Goal: Task Accomplishment & Management: Complete application form

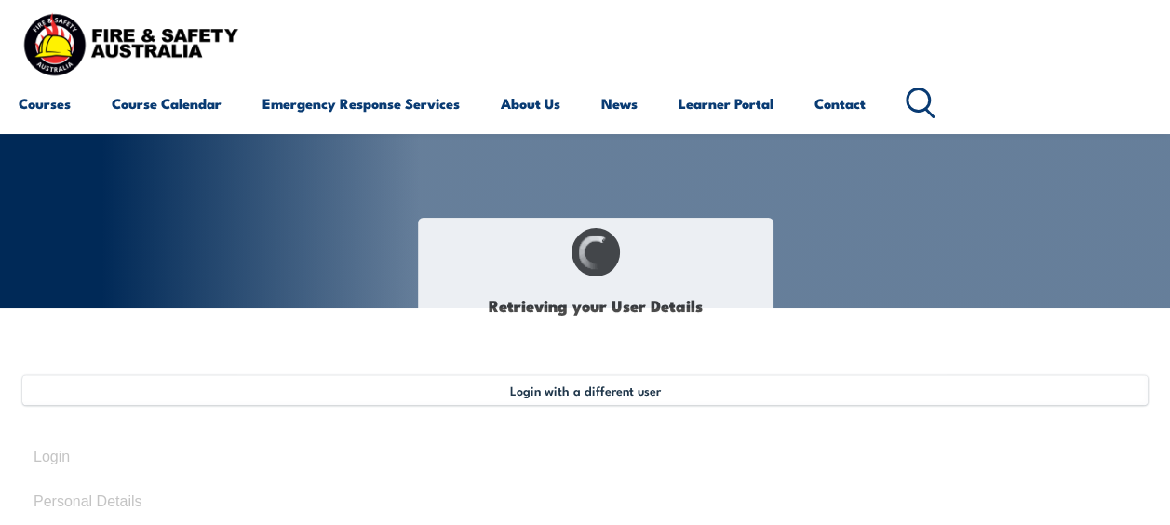
scroll to position [185, 0]
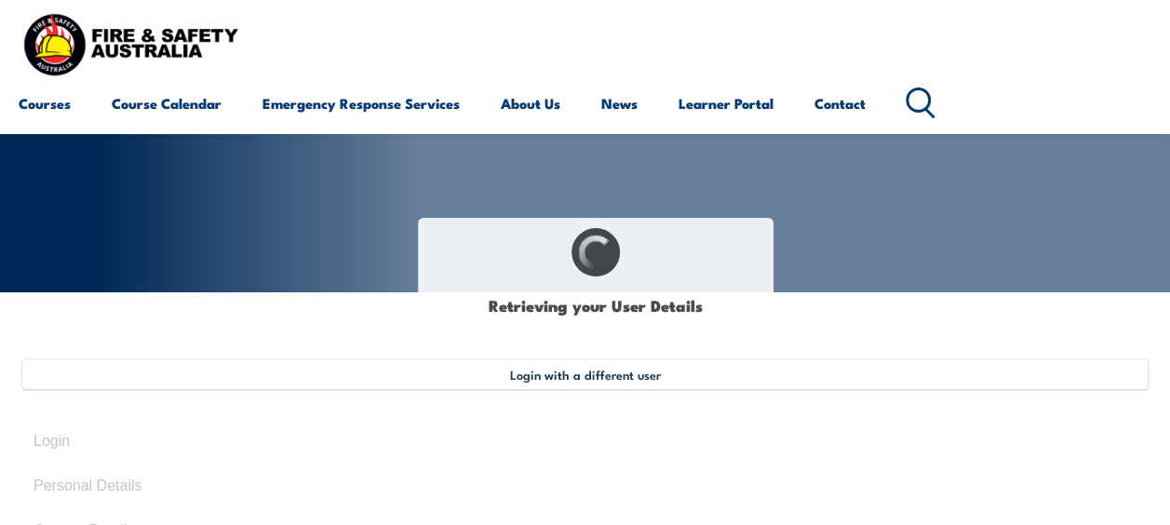
select select "Mr"
type input "[PERSON_NAME]"
type input "Page"
type input "[DATE]"
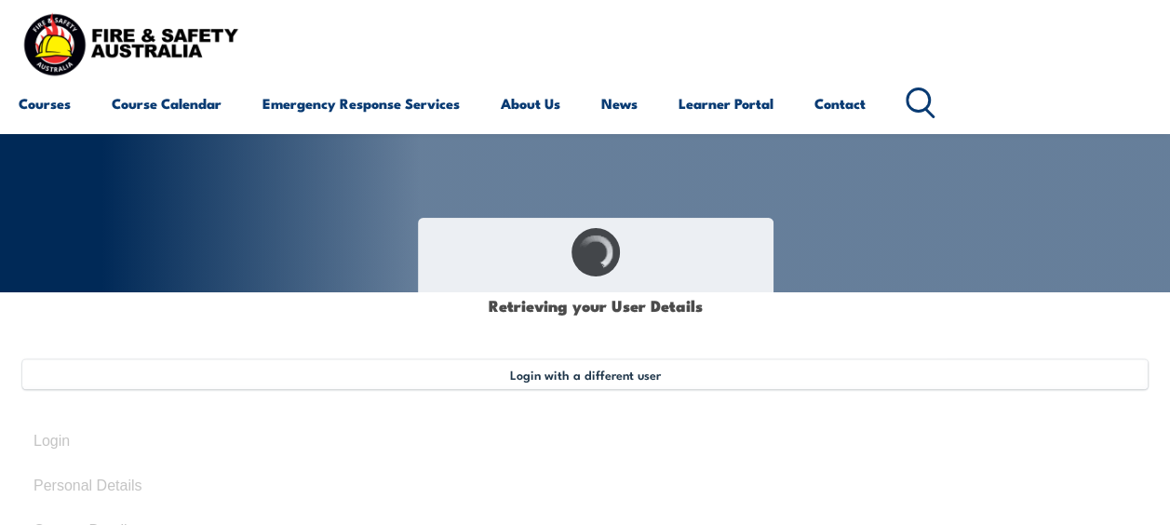
type input "JTHKFBRDT9"
select select "M"
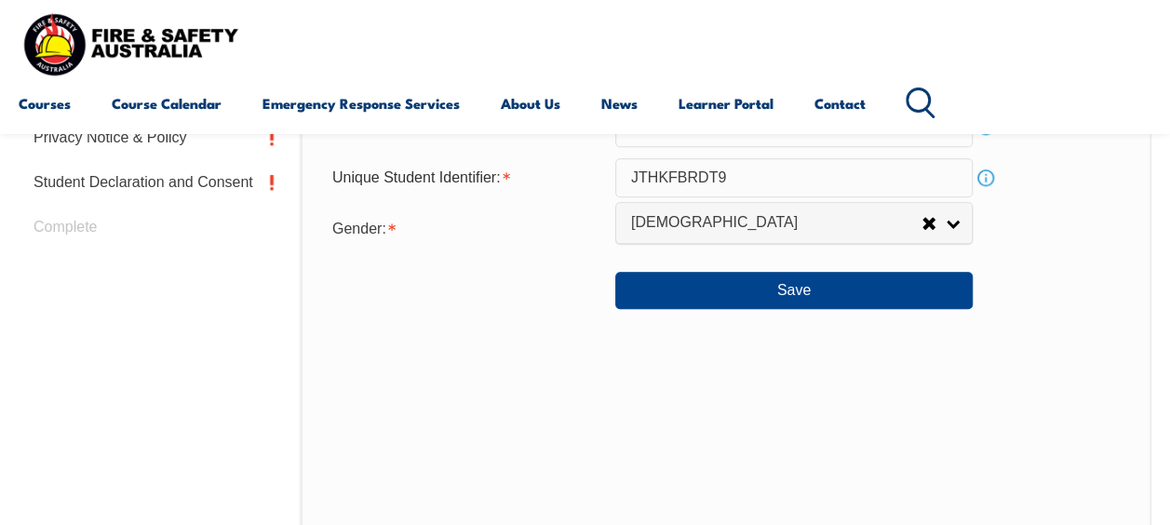
scroll to position [862, 0]
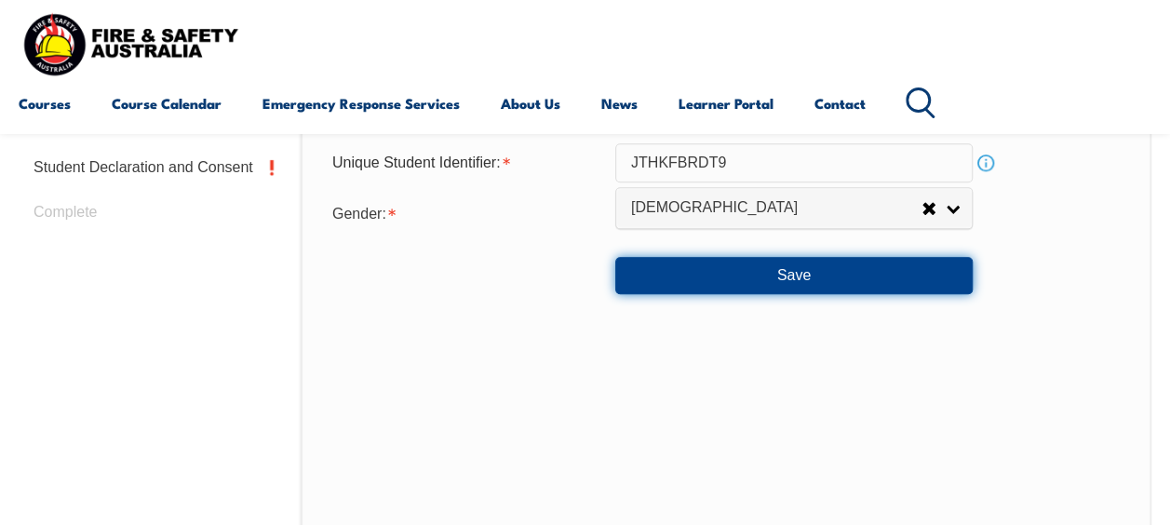
click at [689, 260] on button "Save" at bounding box center [793, 275] width 357 height 37
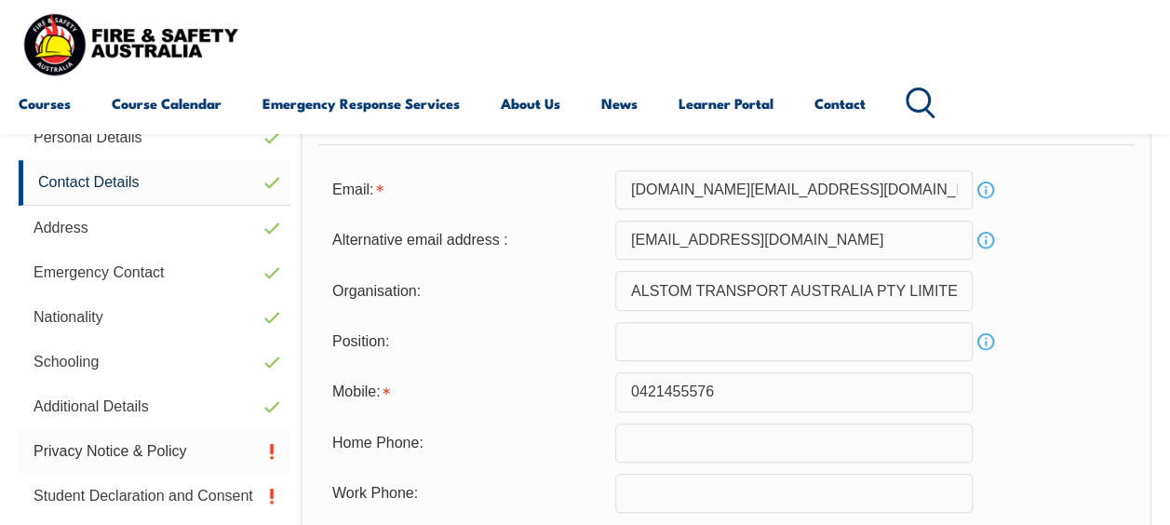
scroll to position [534, 0]
click at [713, 104] on link "Learner Portal" at bounding box center [725, 103] width 95 height 45
